Goal: Transaction & Acquisition: Purchase product/service

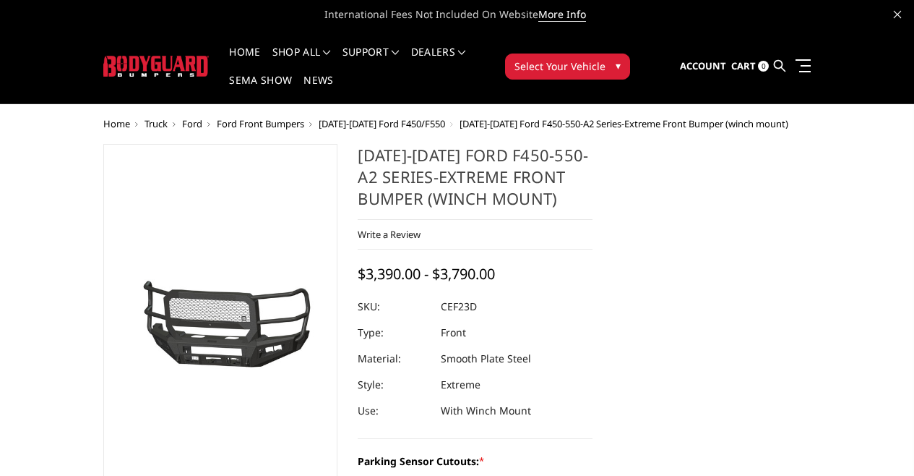
click at [319, 117] on span "[DATE]-[DATE] Ford F450/F550" at bounding box center [382, 123] width 126 height 13
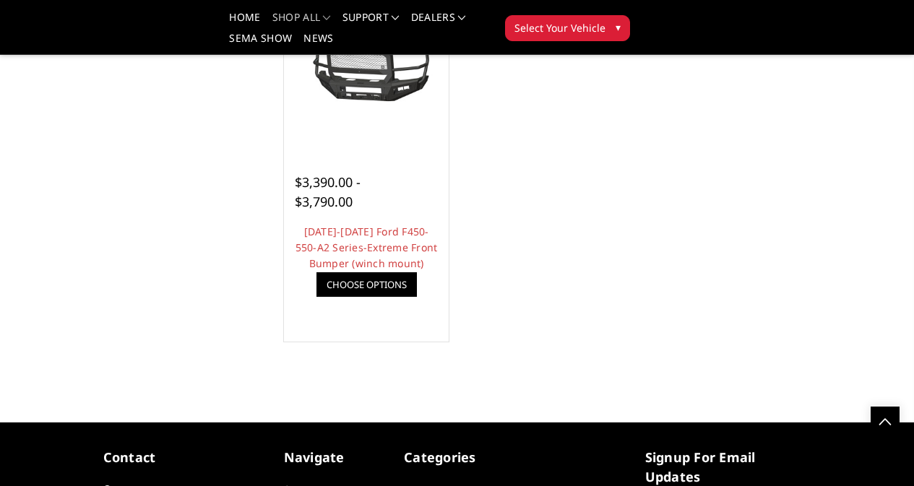
scroll to position [1445, 0]
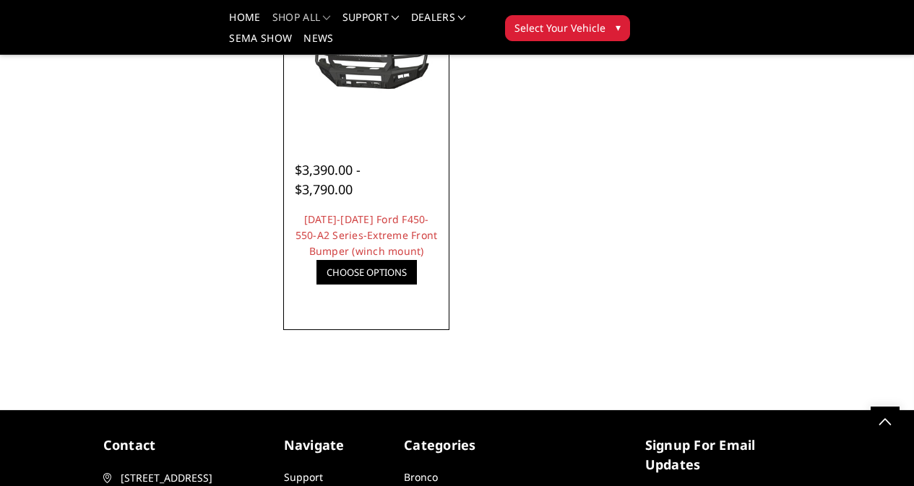
click at [317, 285] on link "Choose Options" at bounding box center [367, 272] width 100 height 25
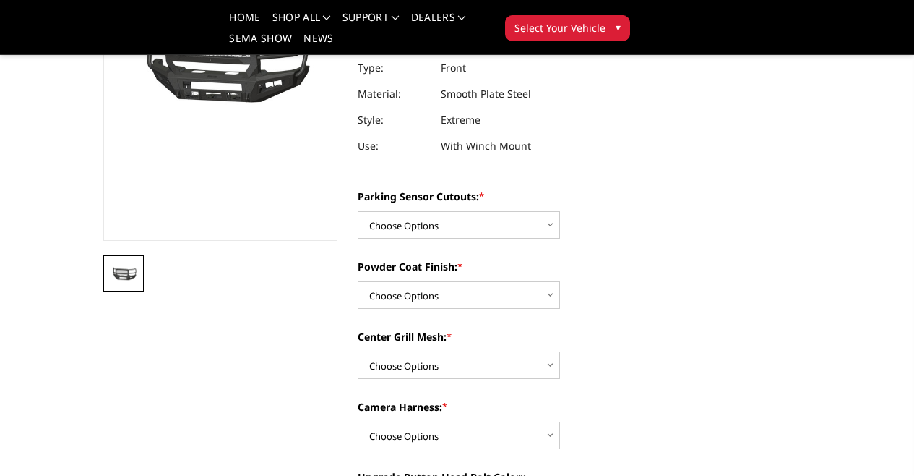
scroll to position [217, 0]
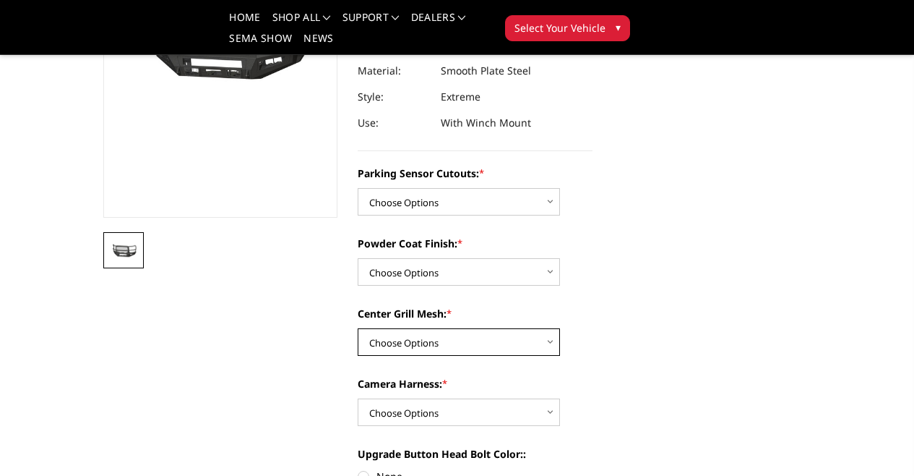
click at [441, 346] on select "Choose Options With Center Grill Mesh Without Center Grill Mesh" at bounding box center [459, 341] width 202 height 27
select select "2433"
click at [358, 328] on select "Choose Options With Center Grill Mesh Without Center Grill Mesh" at bounding box center [459, 341] width 202 height 27
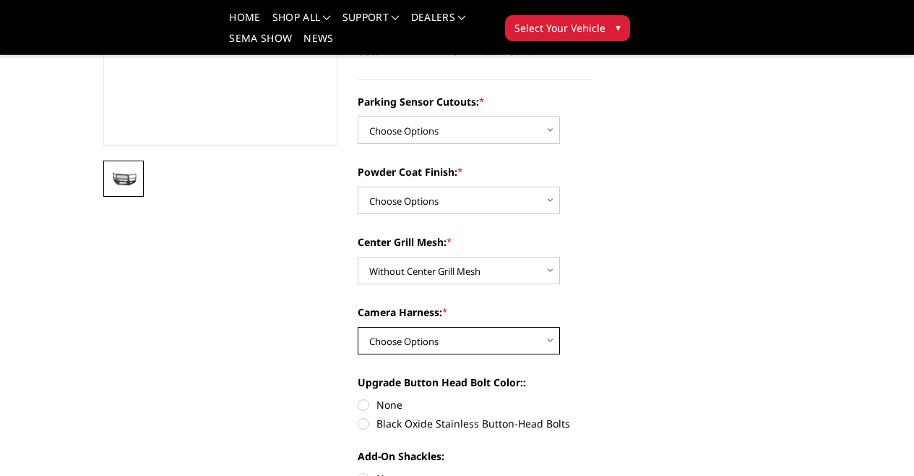
click at [413, 340] on select "Choose Options WITH Camera Harness WITHOUT Camera Harness" at bounding box center [459, 340] width 202 height 27
select select "2434"
click at [358, 327] on select "Choose Options WITH Camera Harness WITHOUT Camera Harness" at bounding box center [459, 340] width 202 height 27
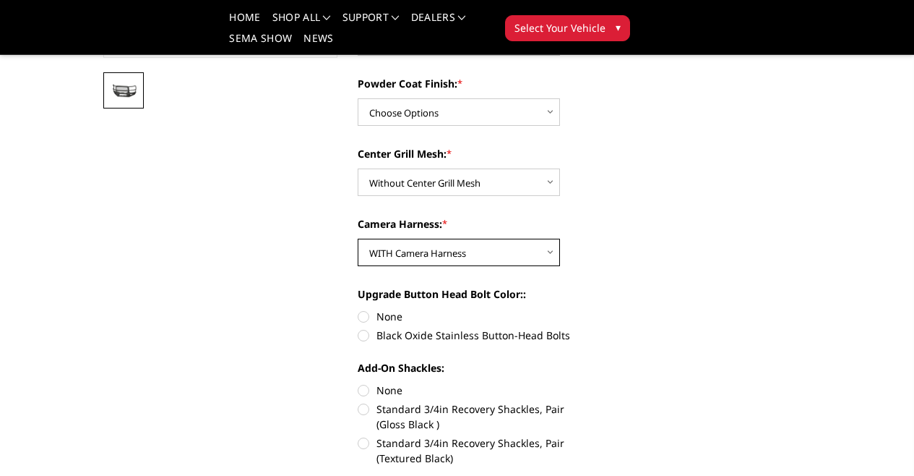
scroll to position [434, 0]
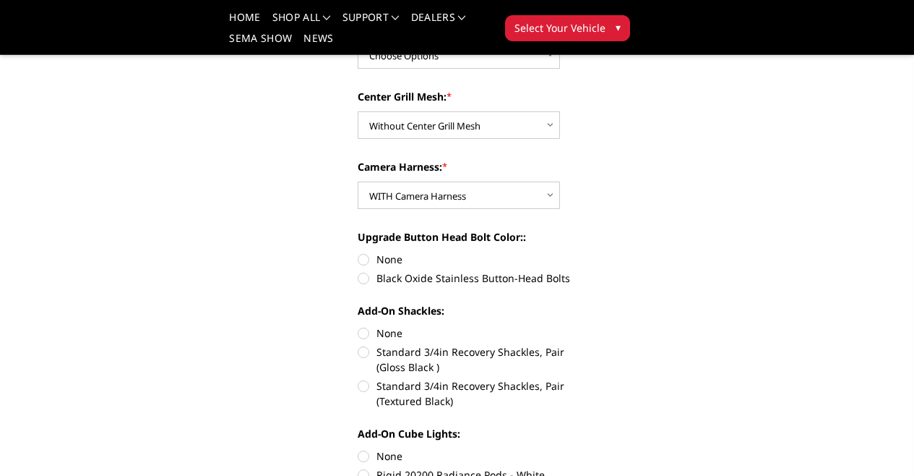
click at [358, 277] on label "Black Oxide Stainless Button-Head Bolts" at bounding box center [475, 277] width 235 height 15
click at [593, 252] on input "Black Oxide Stainless Button-Head Bolts" at bounding box center [593, 252] width 1 height 1
radio input "true"
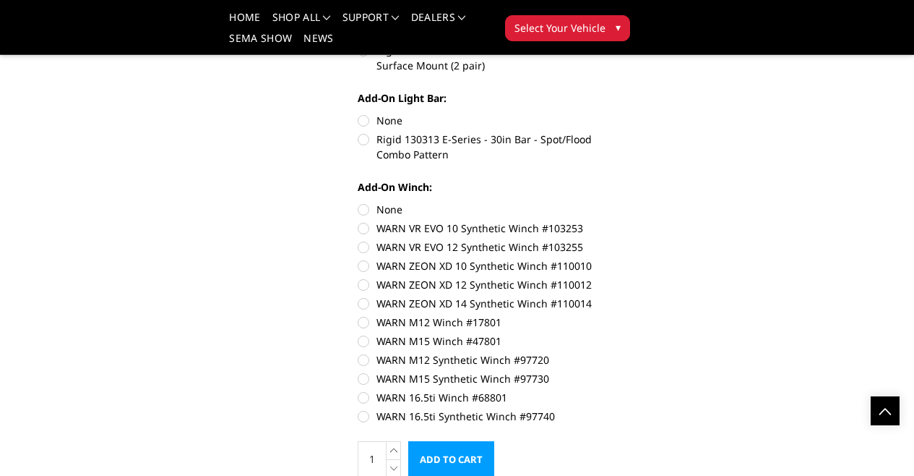
scroll to position [940, 0]
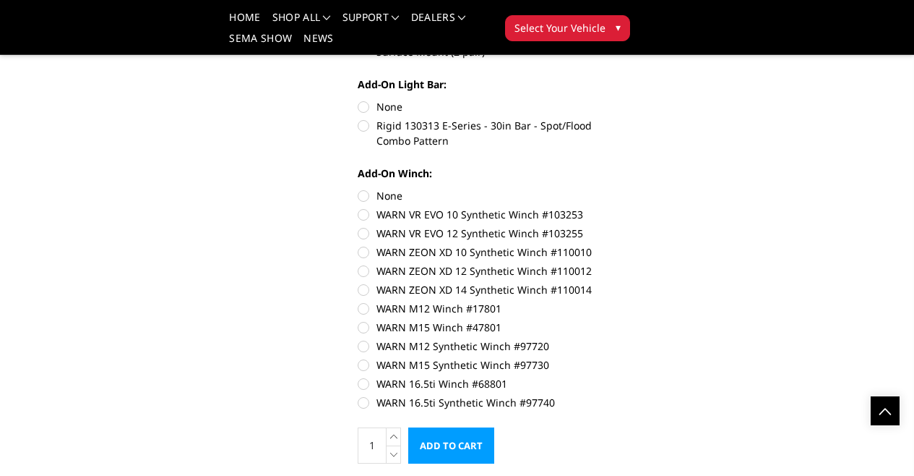
click at [358, 395] on label "WARN 16.5ti Synthetic Winch #97740" at bounding box center [475, 402] width 235 height 15
click at [593, 376] on input "WARN 16.5ti Synthetic Winch #97740" at bounding box center [593, 376] width 1 height 1
radio input "true"
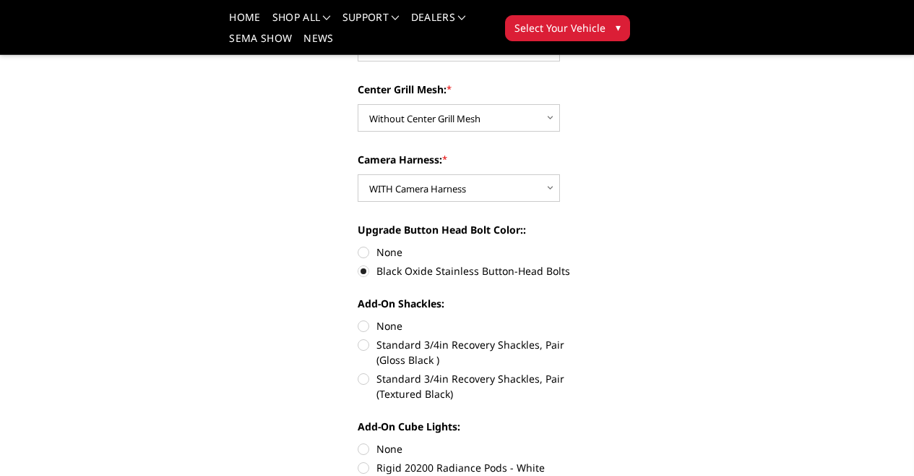
scroll to position [578, 0]
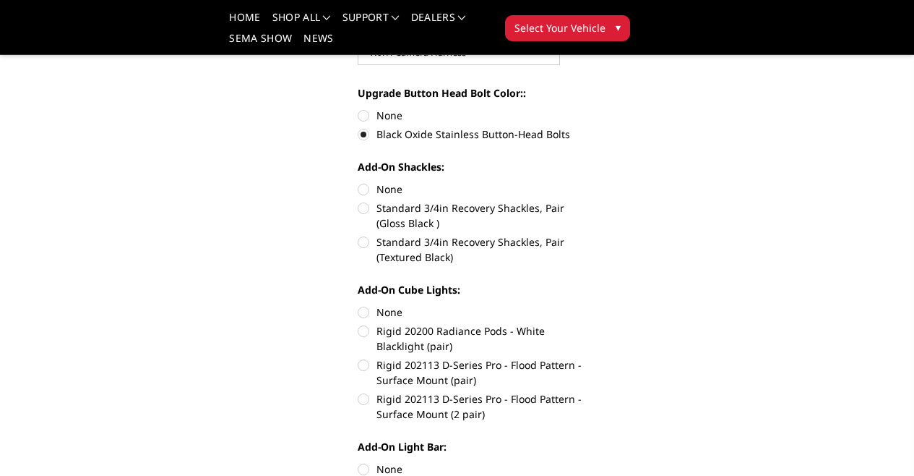
click at [358, 234] on label "Standard 3/4in Recovery Shackles, Pair (Textured Black)" at bounding box center [475, 249] width 235 height 30
click at [593, 201] on input "Standard 3/4in Recovery Shackles, Pair (Textured Black)" at bounding box center [593, 200] width 1 height 1
radio input "true"
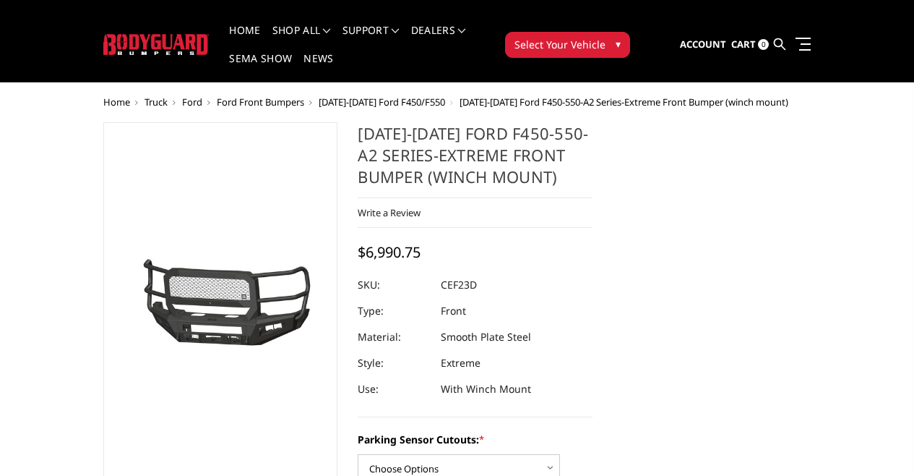
scroll to position [0, 0]
